Goal: Information Seeking & Learning: Learn about a topic

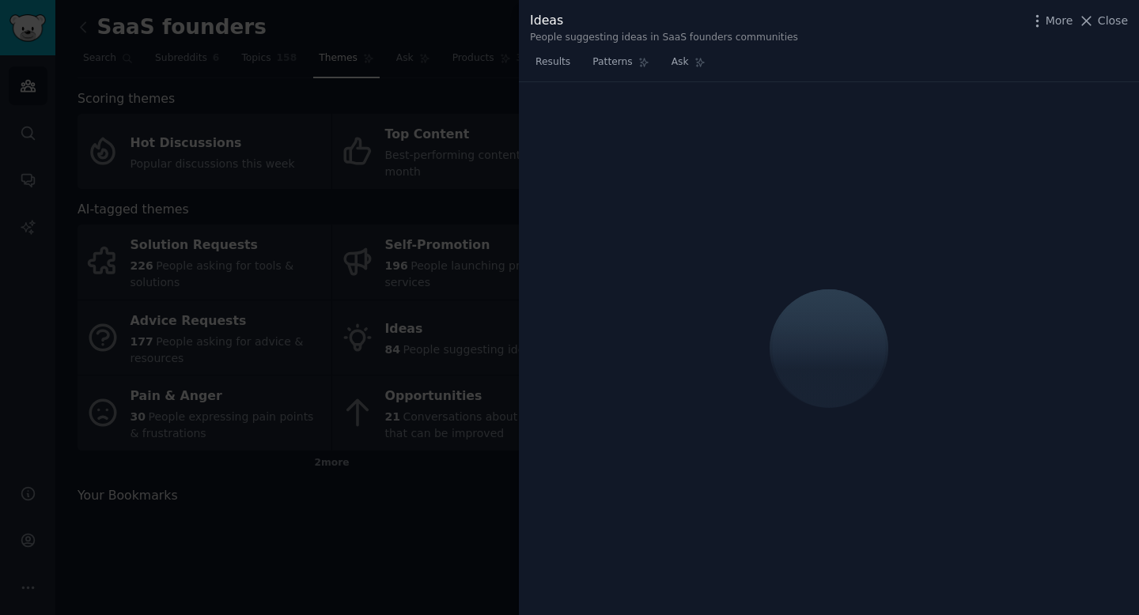
click at [321, 157] on div at bounding box center [569, 307] width 1139 height 615
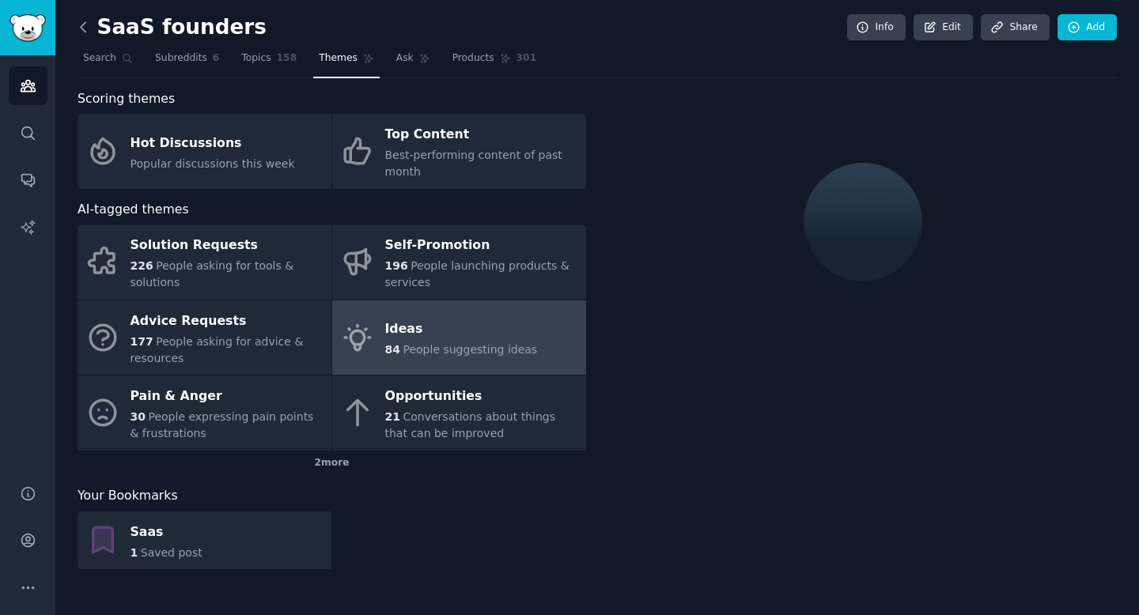
click at [85, 25] on icon at bounding box center [83, 27] width 17 height 17
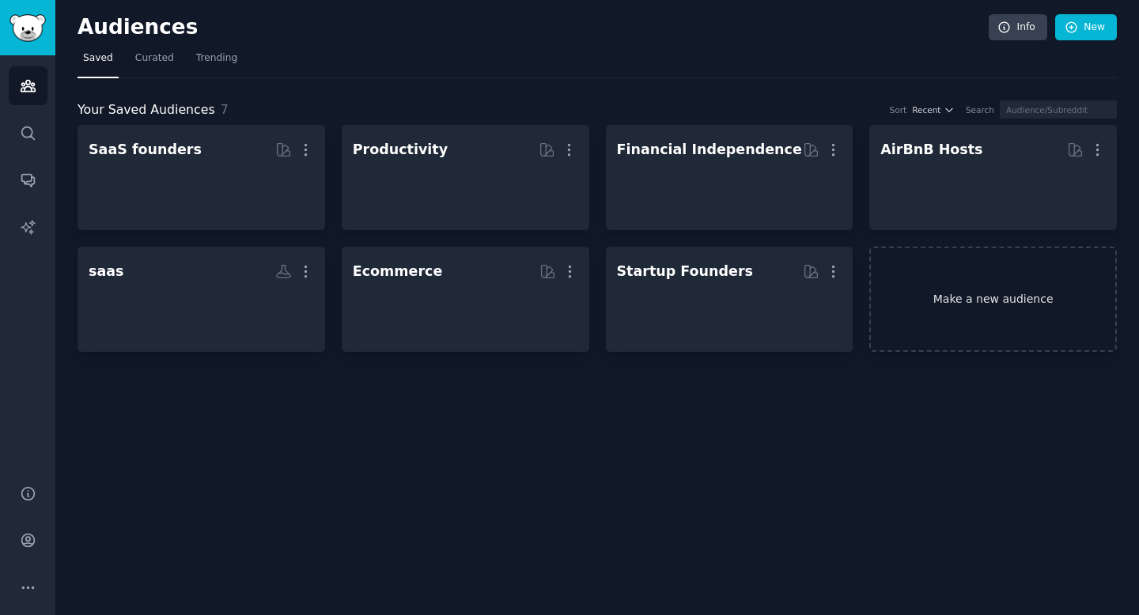
click at [935, 297] on link "Make a new audience" at bounding box center [992, 299] width 247 height 105
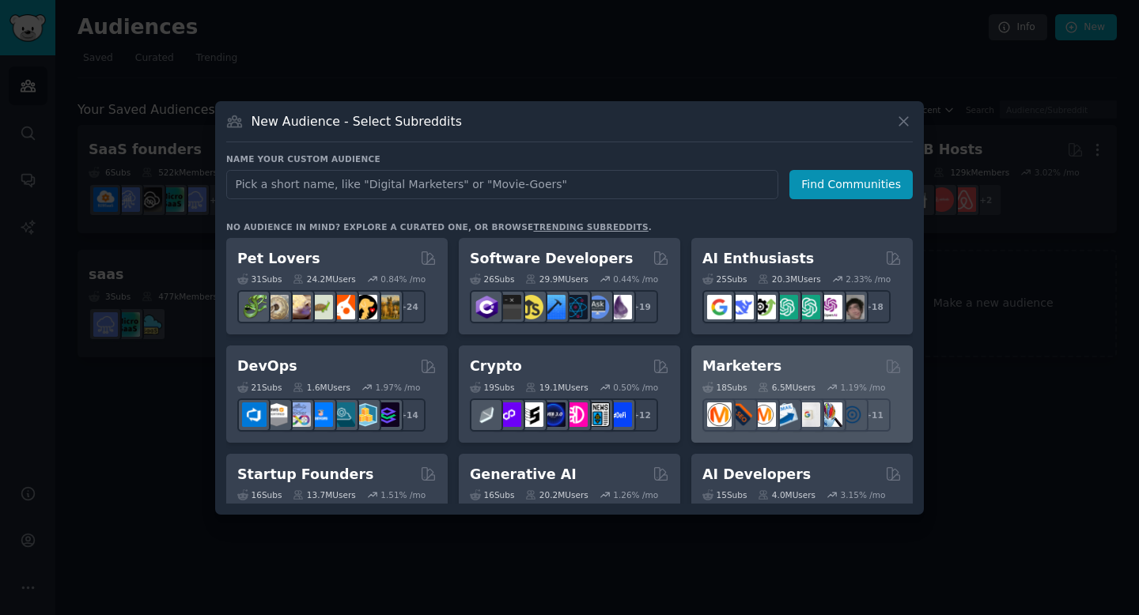
click at [804, 369] on div "Marketers" at bounding box center [801, 367] width 199 height 20
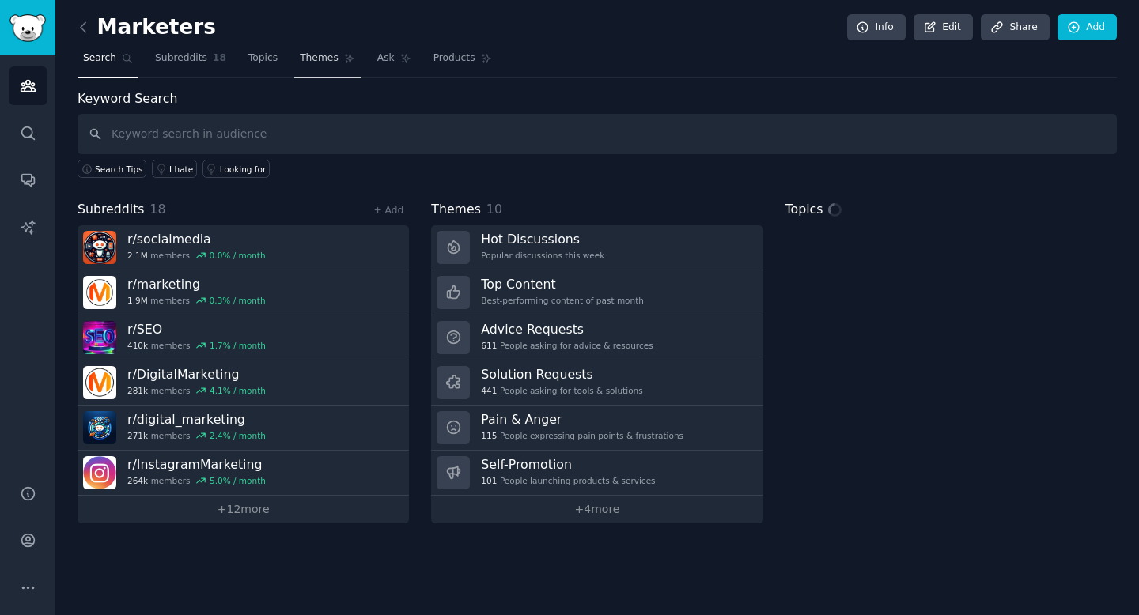
click at [327, 57] on span "Themes" at bounding box center [319, 58] width 39 height 14
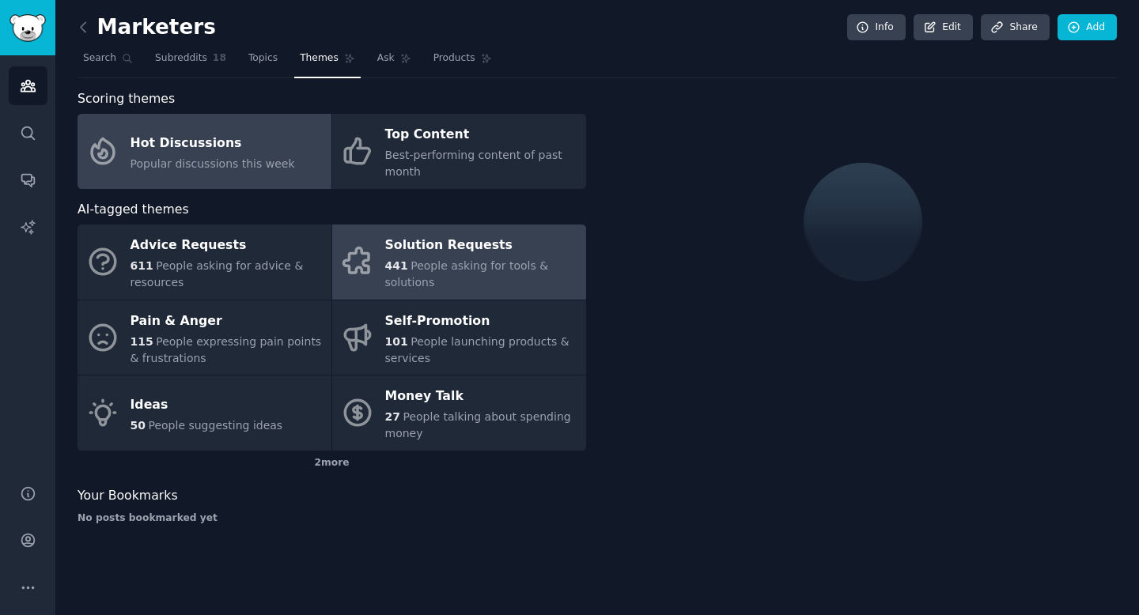
click at [487, 270] on span "People asking for tools & solutions" at bounding box center [467, 273] width 164 height 29
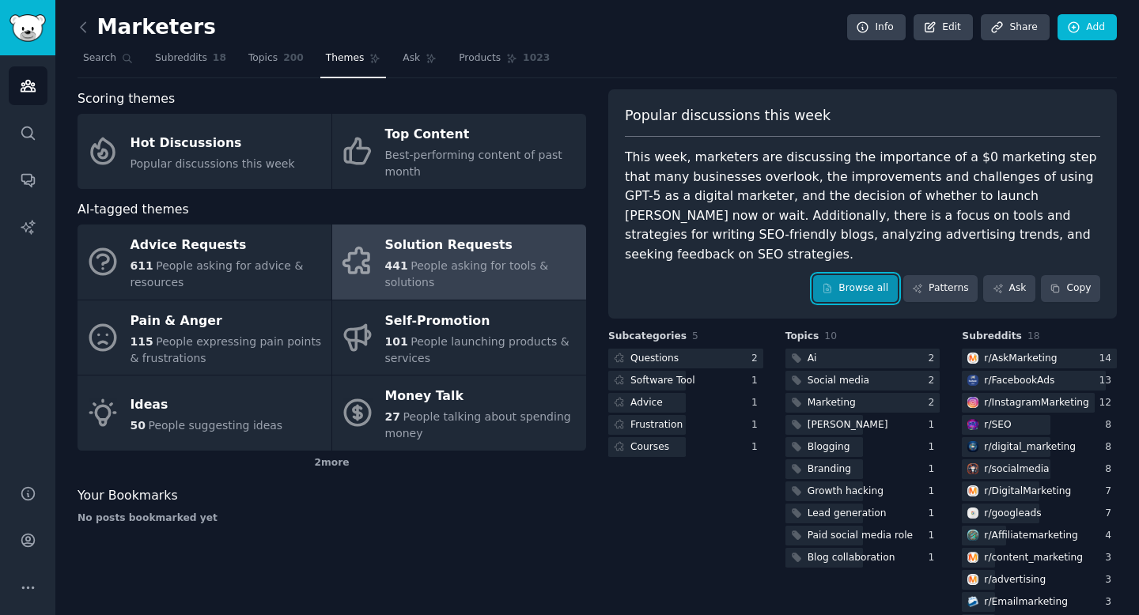
click at [871, 275] on link "Browse all" at bounding box center [855, 288] width 85 height 27
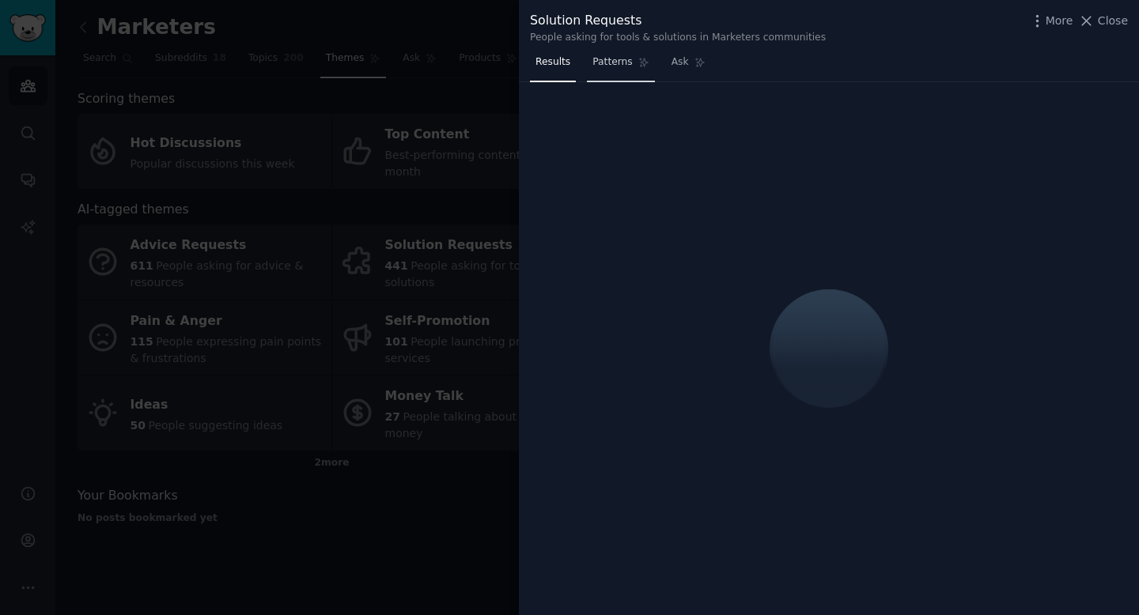
click at [614, 54] on link "Patterns" at bounding box center [620, 66] width 67 height 32
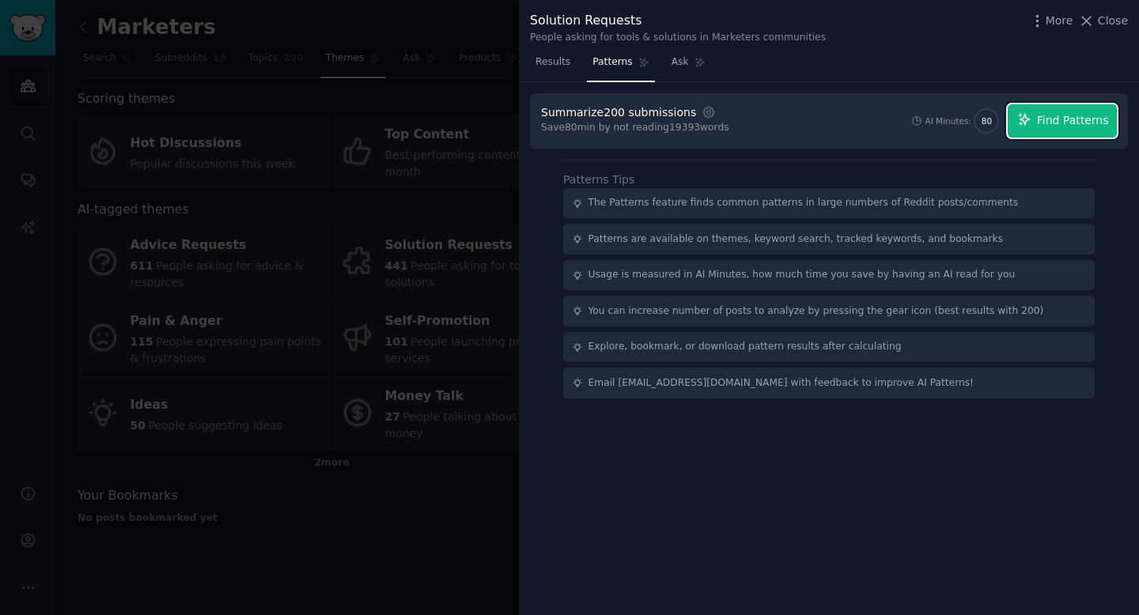
click at [1100, 116] on span "Find Patterns" at bounding box center [1073, 120] width 72 height 17
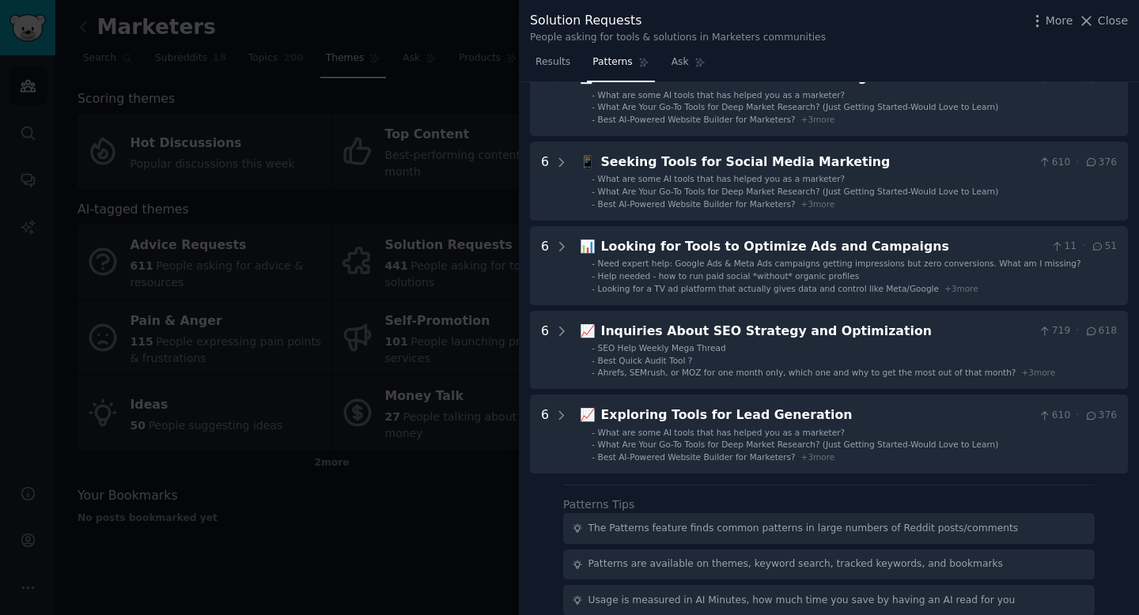
scroll to position [542, 0]
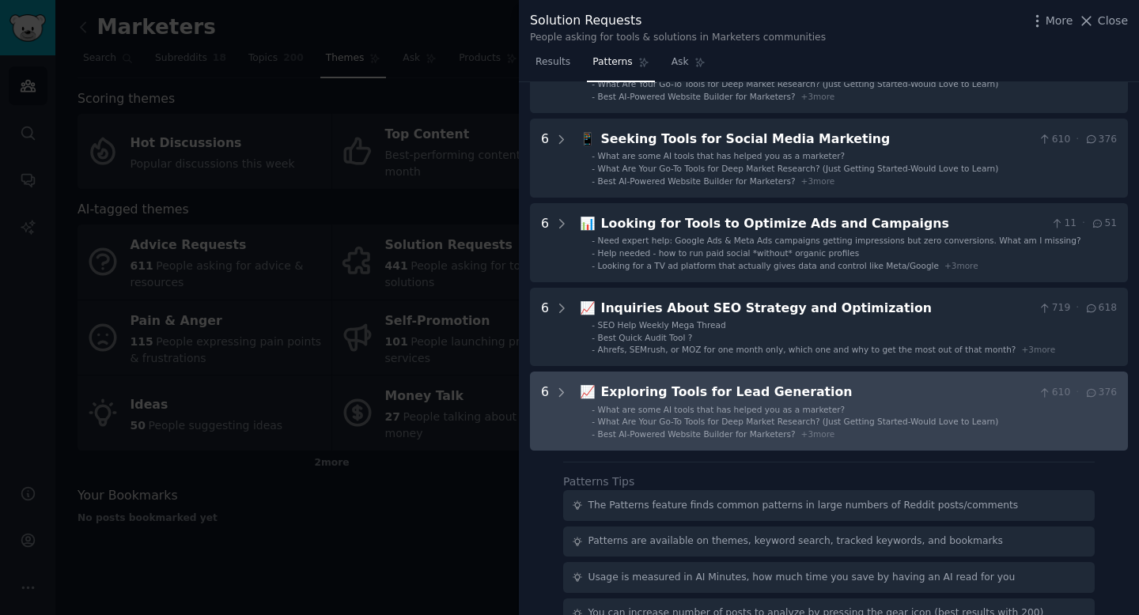
click at [841, 426] on span "What Are Your Go-To Tools for Deep Market Research? (Just Getting Started-Would…" at bounding box center [798, 421] width 401 height 9
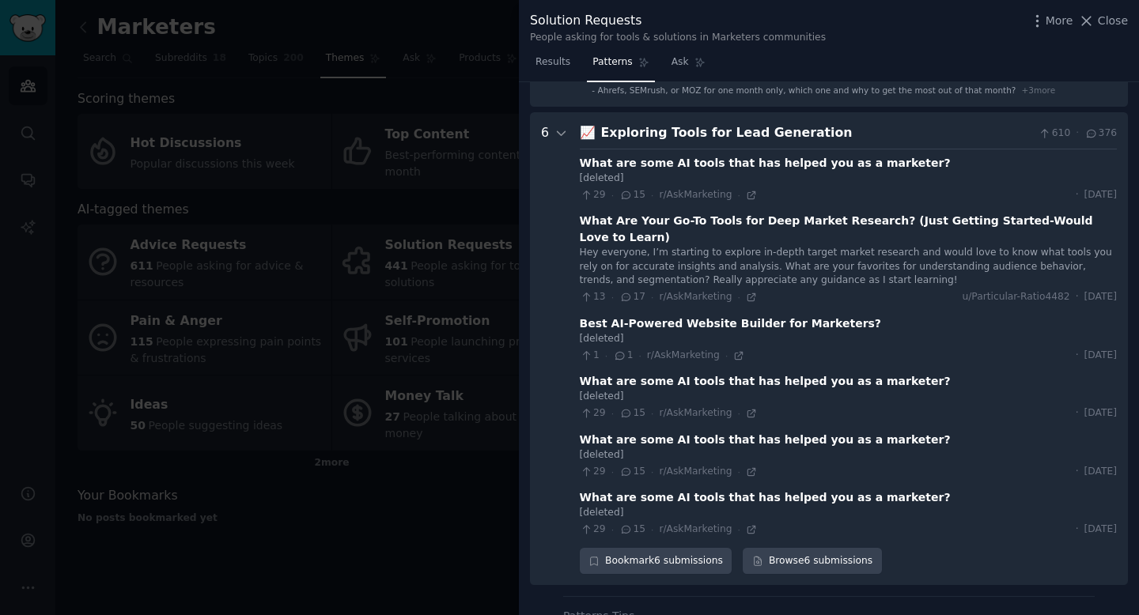
scroll to position [832, 0]
